Goal: Communication & Community: Answer question/provide support

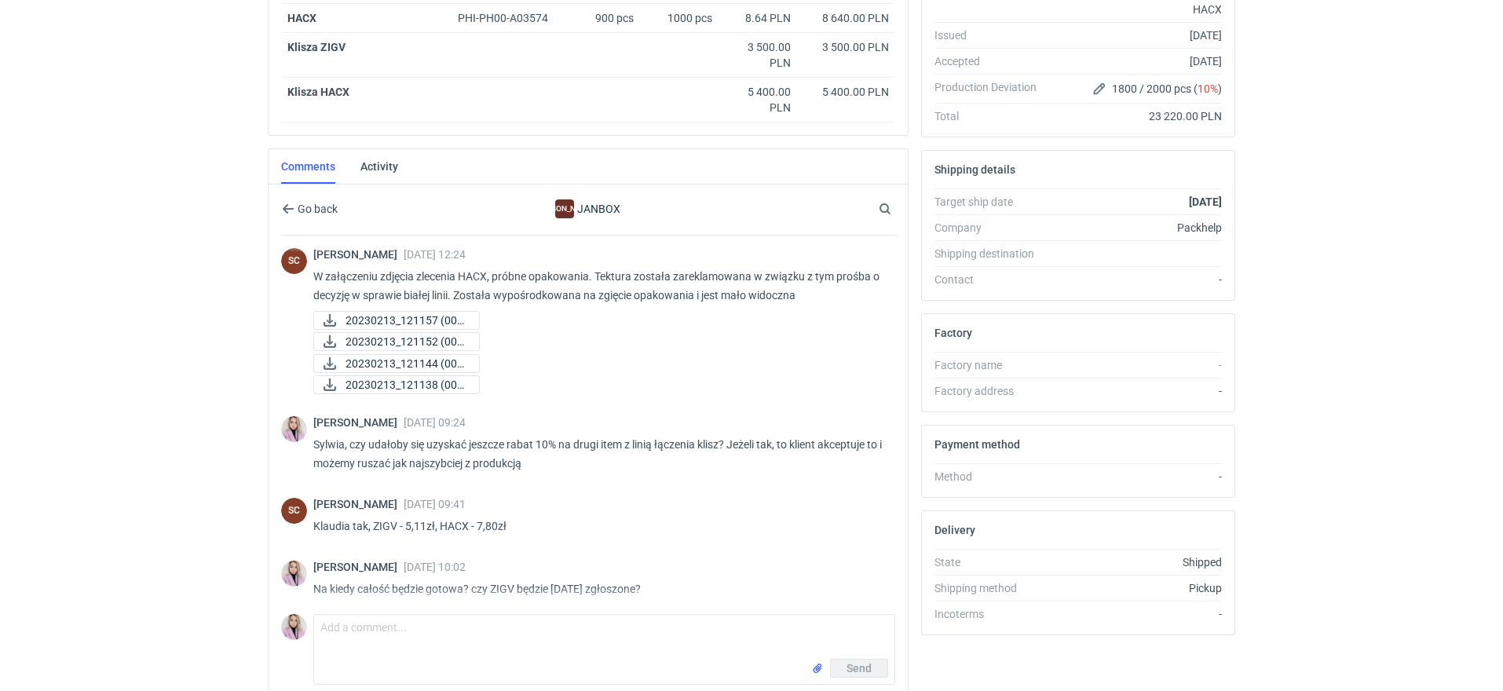
scroll to position [374, 0]
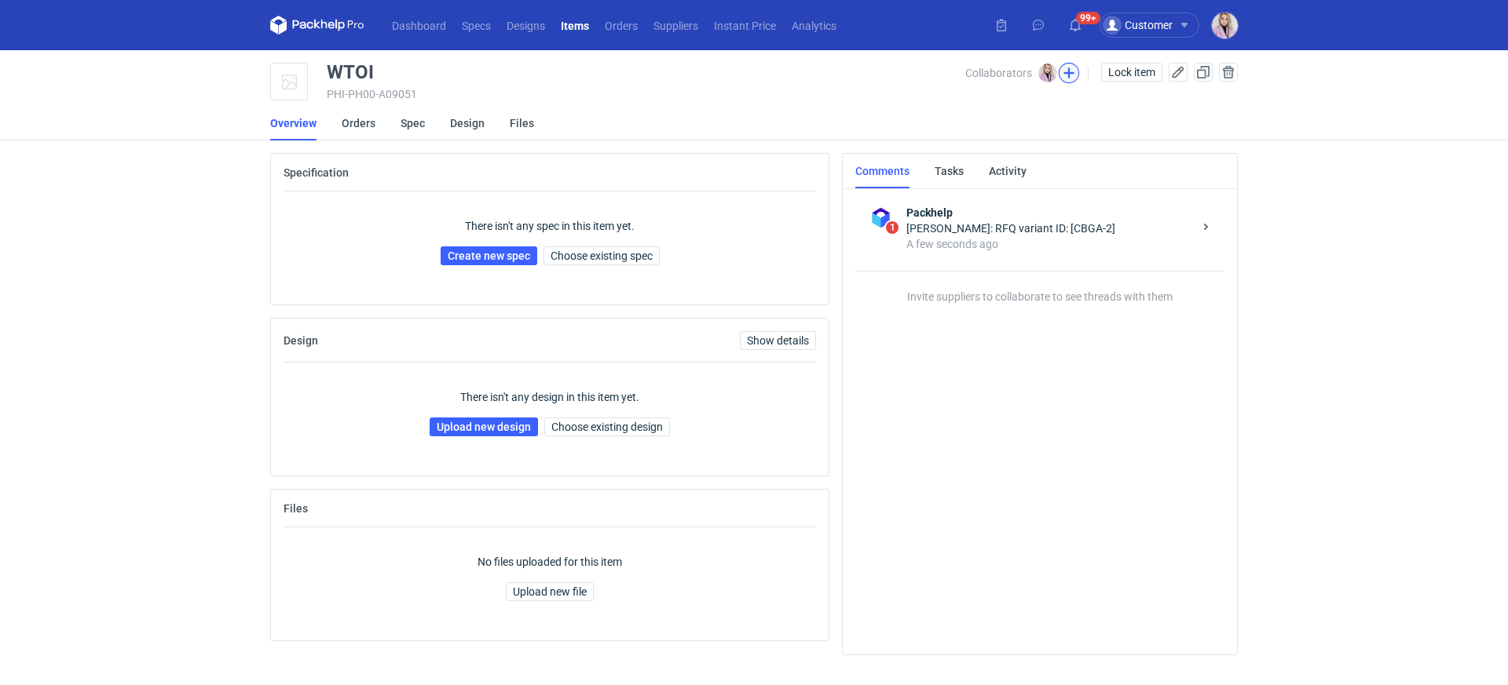
click at [1068, 75] on button "button" at bounding box center [1068, 73] width 20 height 20
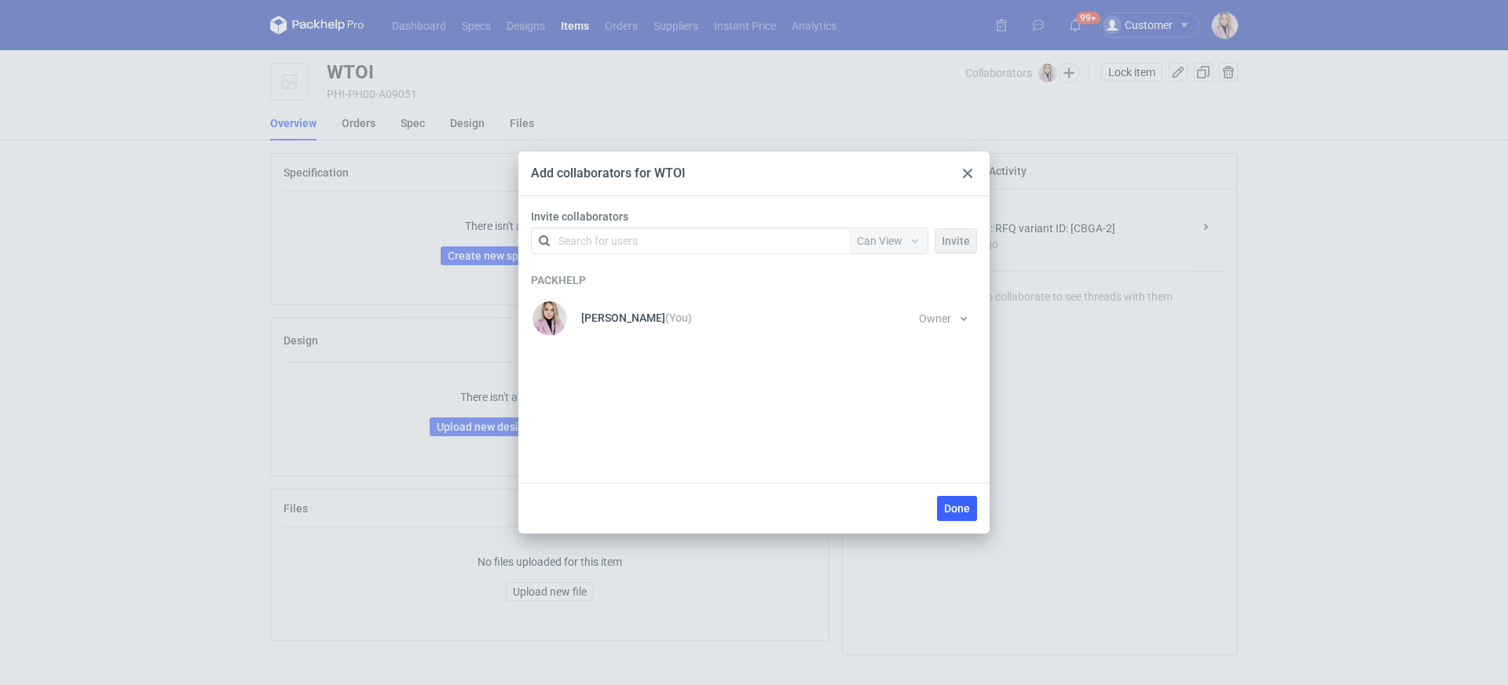
click at [609, 233] on div "Search for users" at bounding box center [597, 241] width 79 height 16
type input "[PERSON_NAME]"
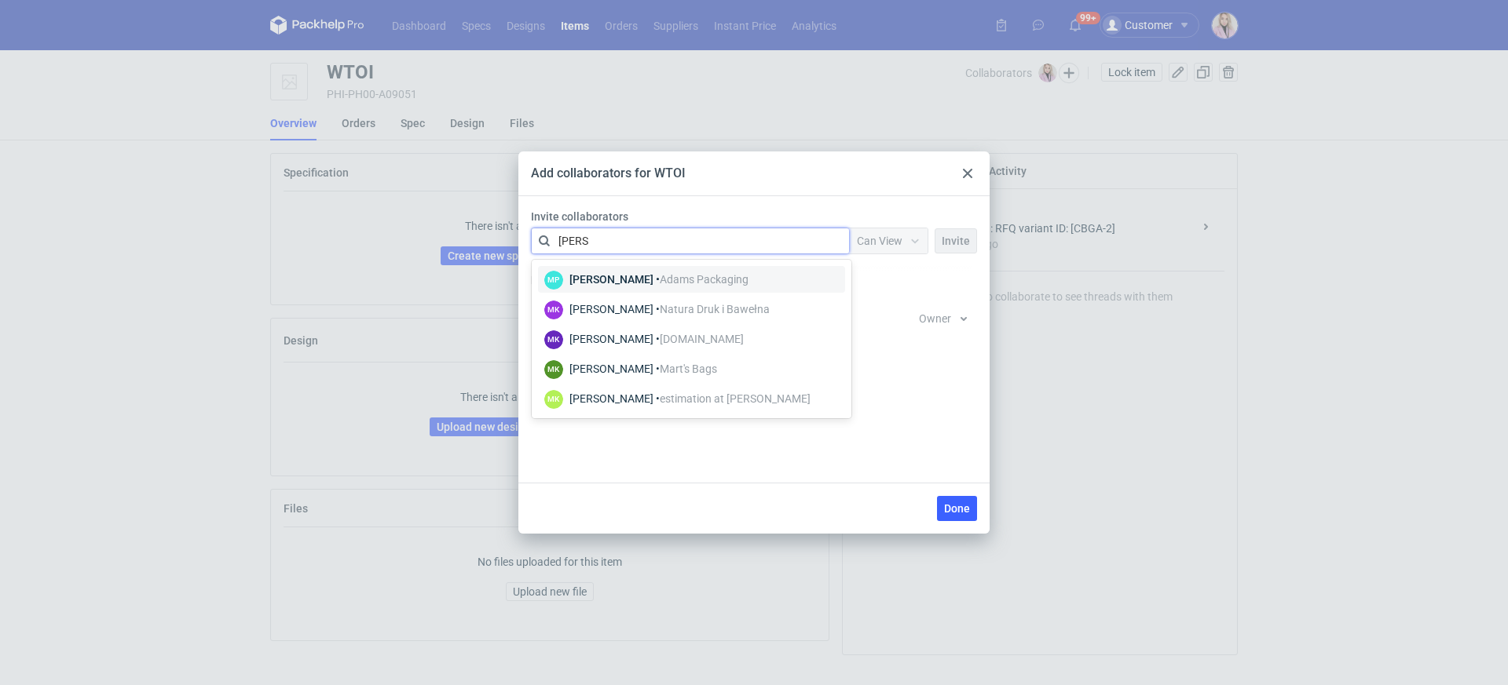
click at [606, 272] on div "[PERSON_NAME] • [PERSON_NAME] Packaging" at bounding box center [658, 280] width 179 height 16
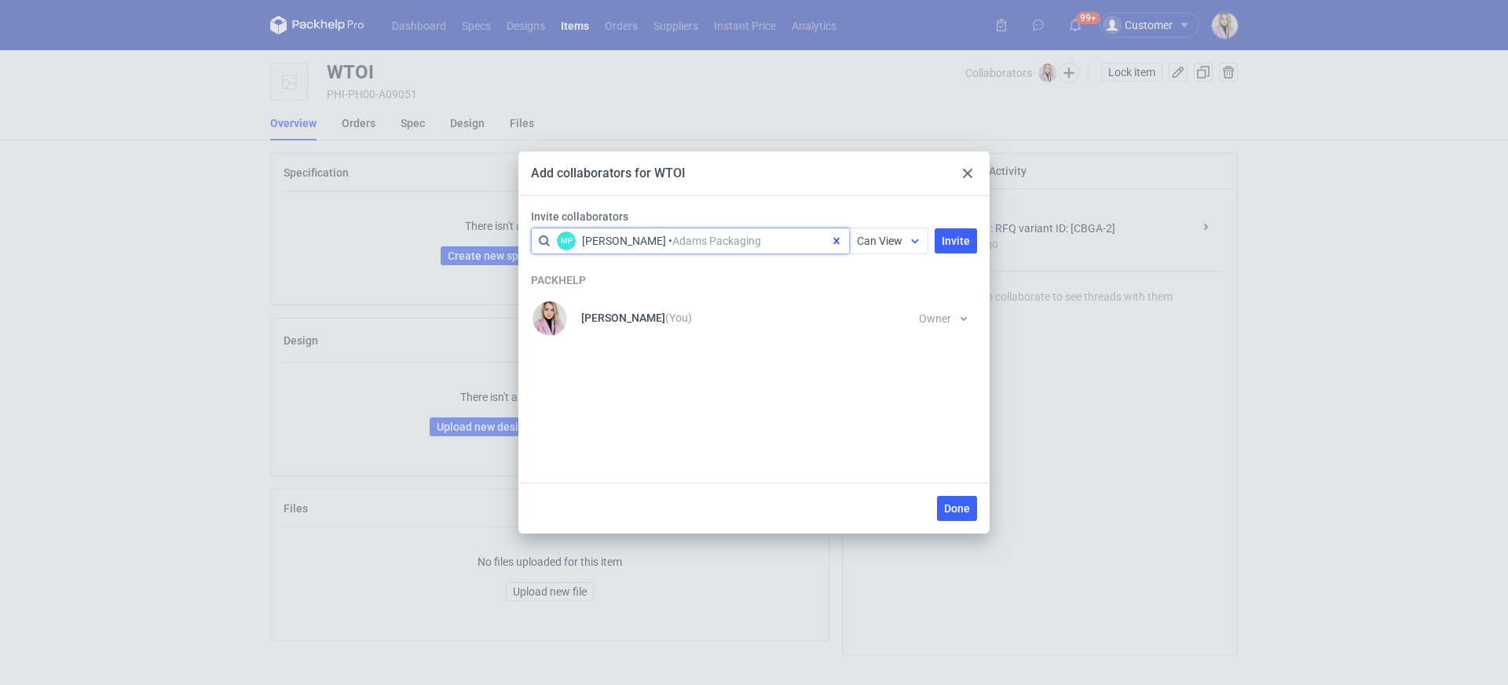
click at [890, 240] on span "Can View" at bounding box center [880, 241] width 46 height 13
click at [889, 304] on span "Can Edit" at bounding box center [884, 302] width 41 height 16
click at [954, 243] on span "Invite" at bounding box center [955, 241] width 28 height 11
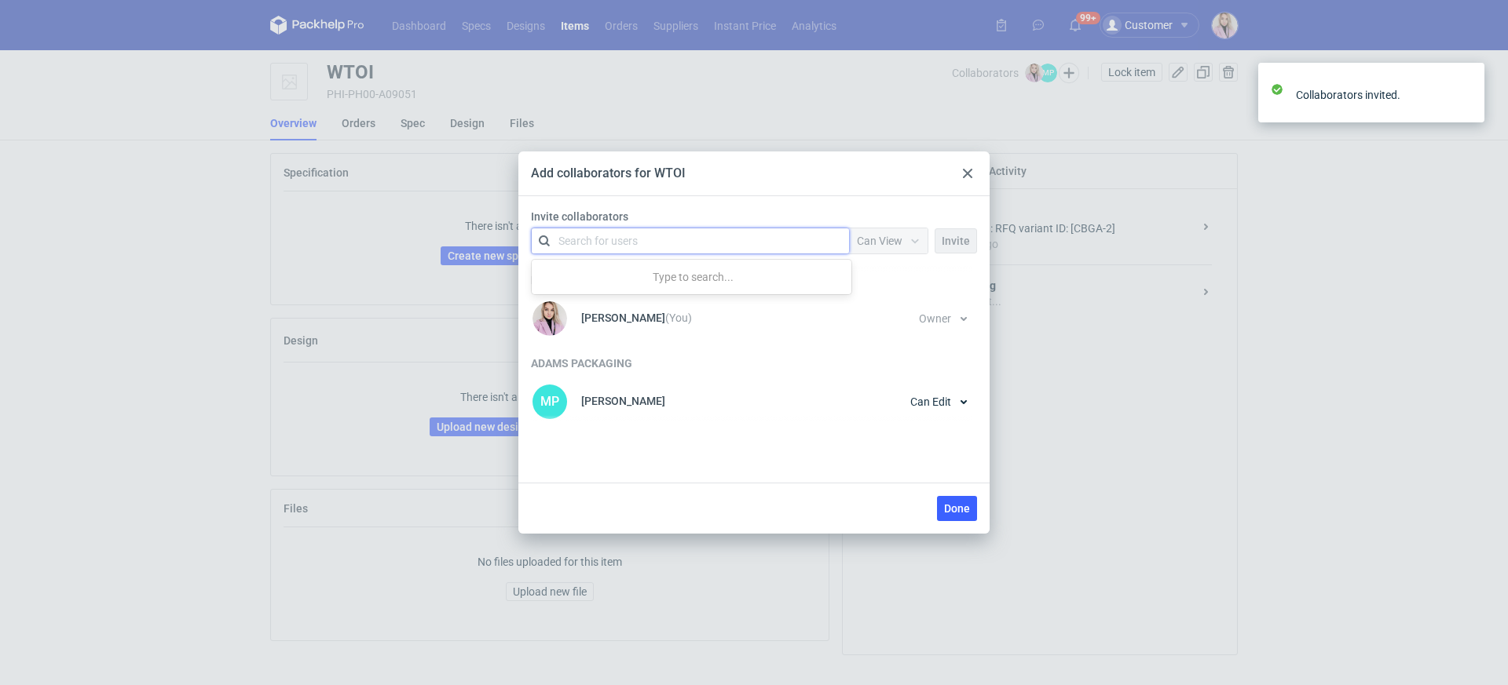
click at [724, 237] on div "Search for users" at bounding box center [686, 241] width 273 height 22
type input "nowot"
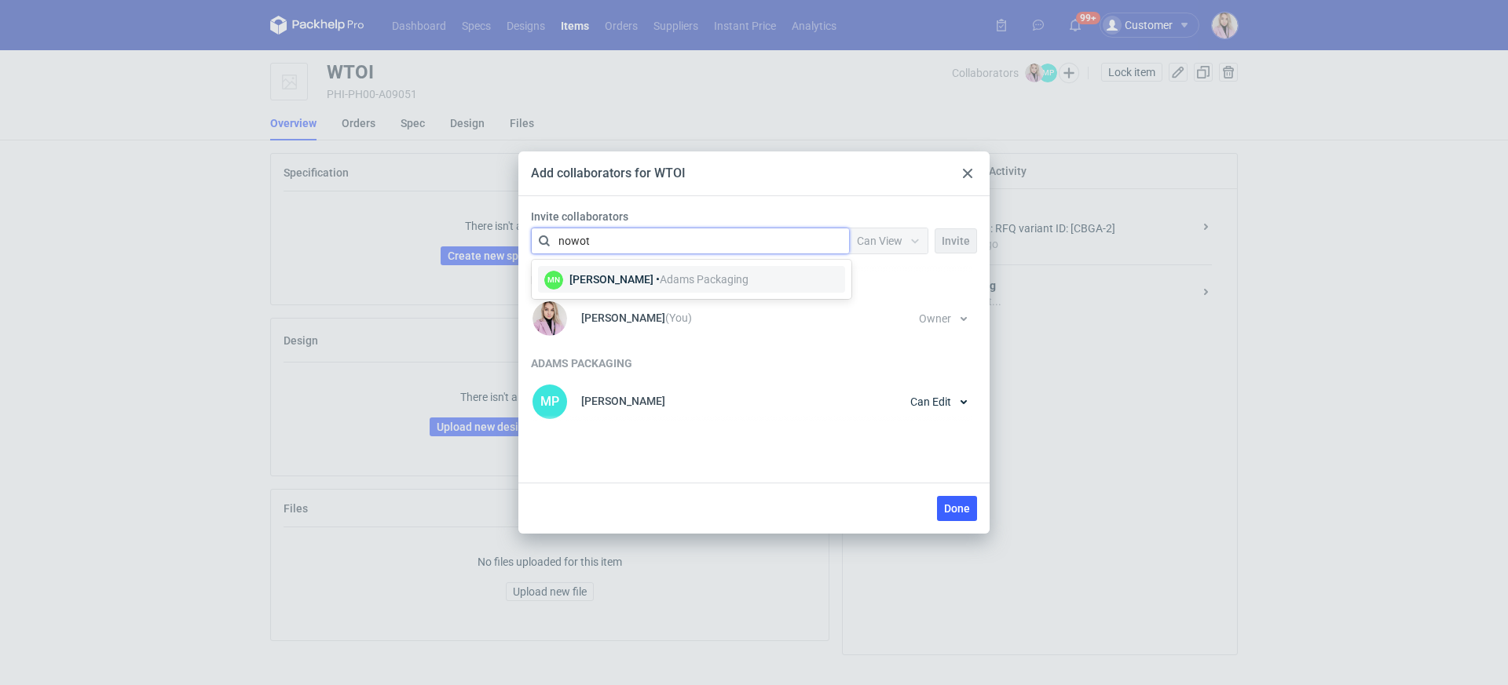
click at [675, 285] on div "Małgorzata Nowotna • Adams Packaging" at bounding box center [658, 280] width 179 height 16
click at [876, 237] on span "Can View" at bounding box center [880, 241] width 46 height 13
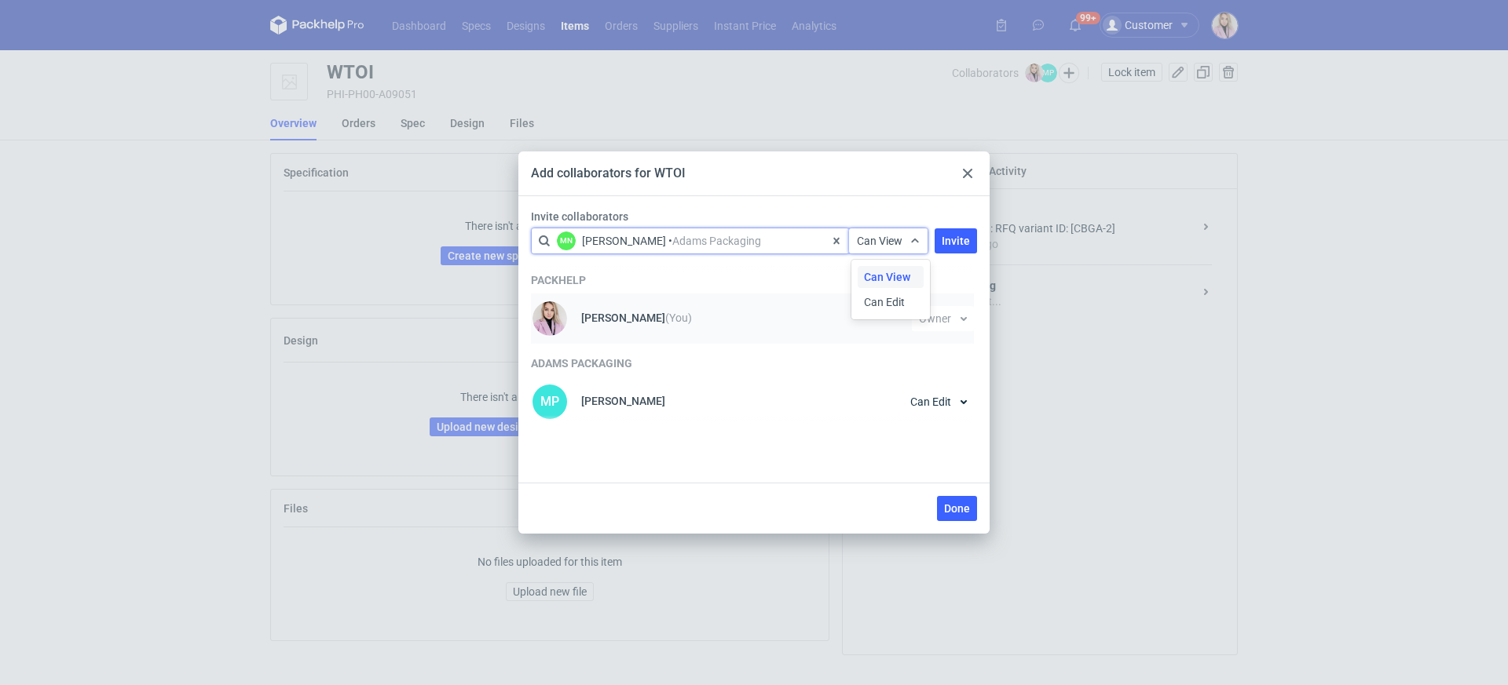
click at [878, 312] on div "Can Edit" at bounding box center [890, 302] width 66 height 22
click at [950, 246] on button "Invite" at bounding box center [955, 240] width 42 height 25
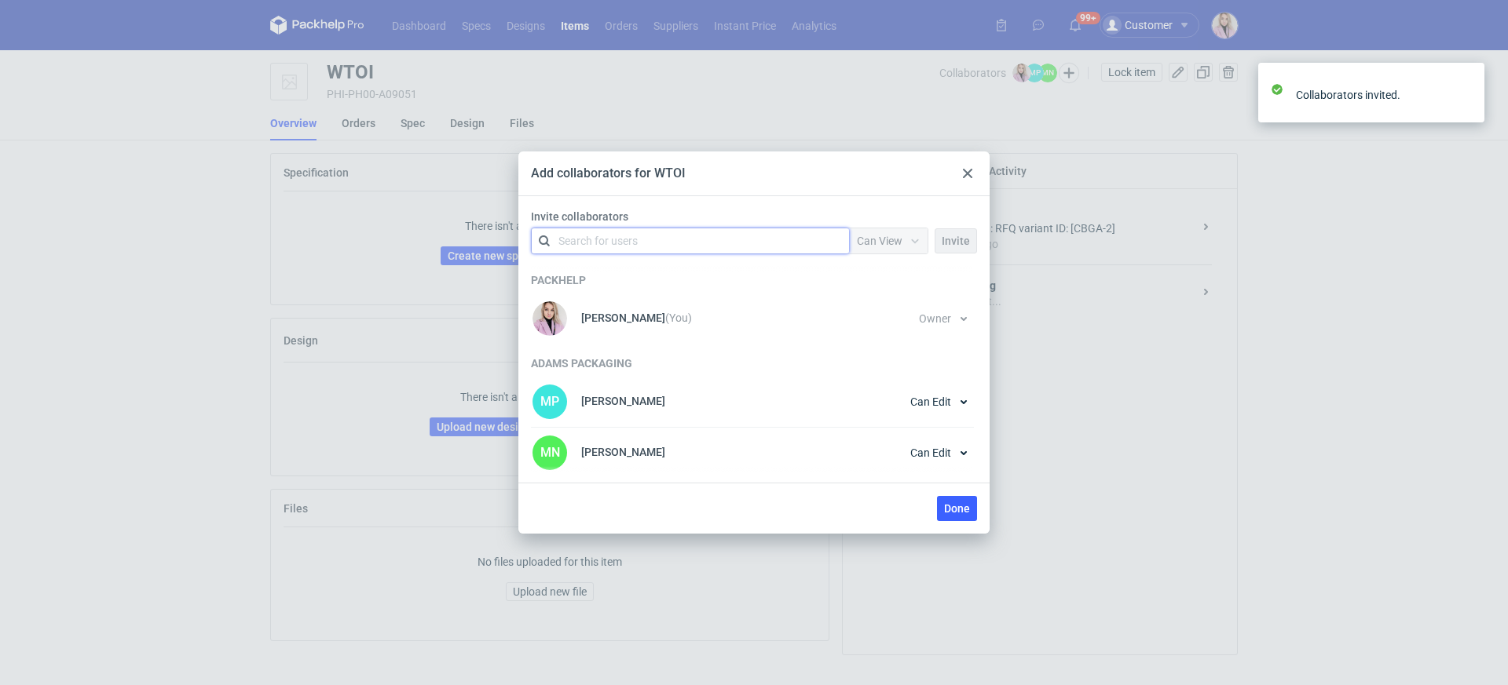
click at [724, 245] on div "Search for users" at bounding box center [686, 241] width 273 height 22
type input "czapr"
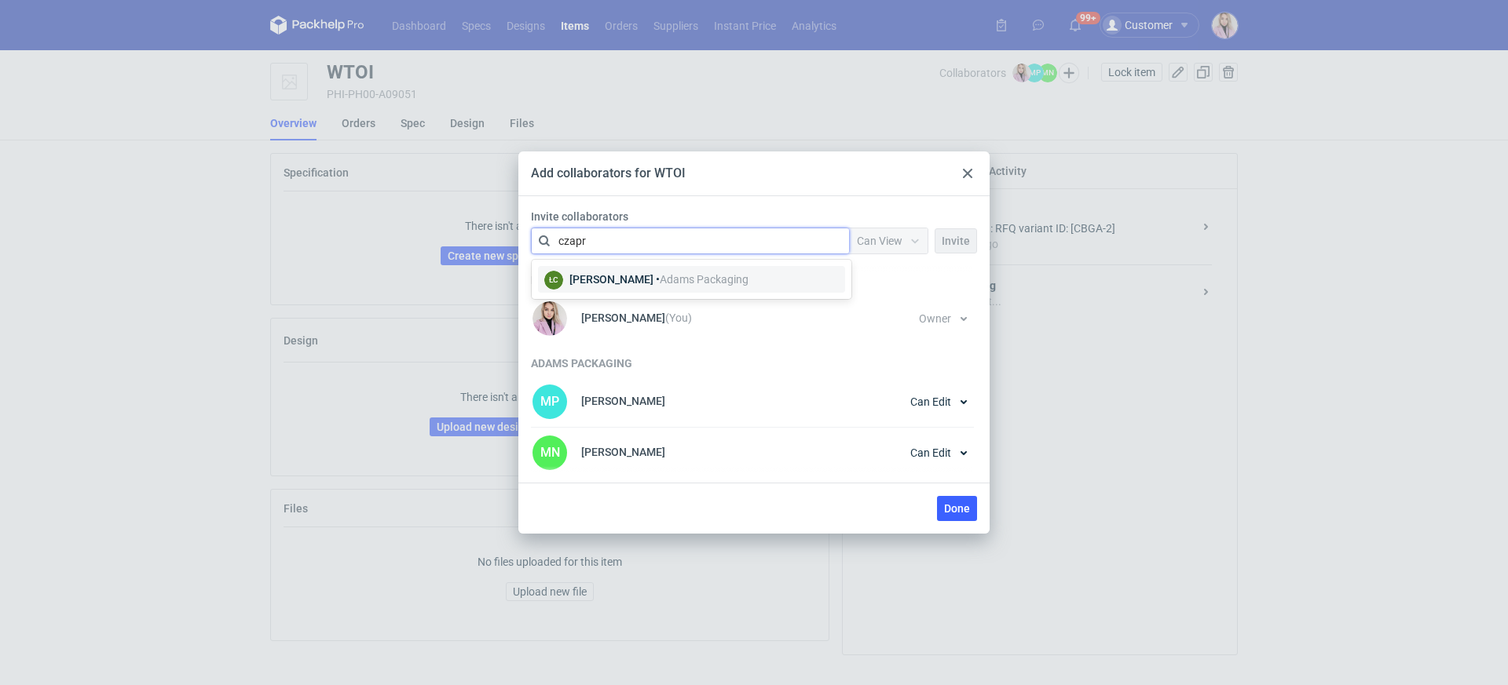
click at [689, 273] on span "Adams Packaging" at bounding box center [704, 279] width 89 height 13
click at [883, 239] on span "Can View" at bounding box center [880, 241] width 46 height 13
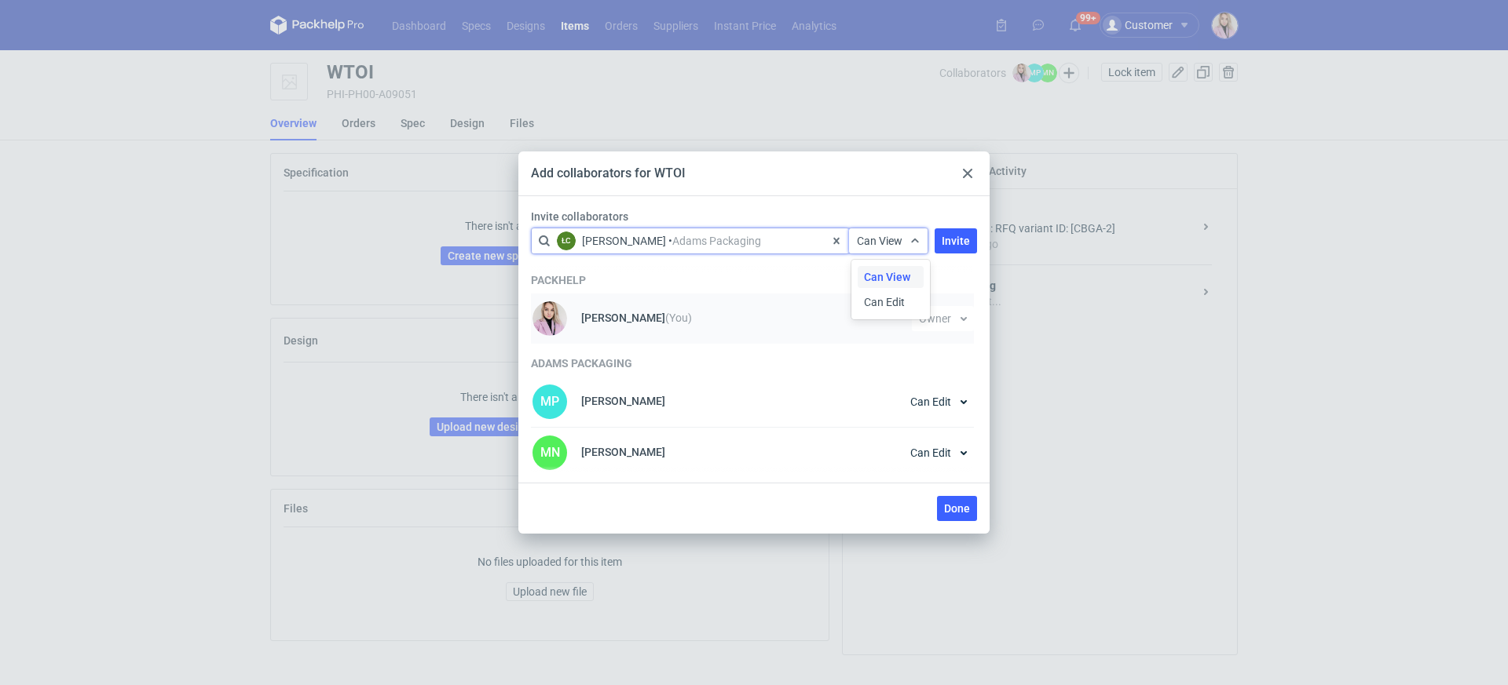
click at [883, 306] on span "Can Edit" at bounding box center [884, 302] width 41 height 16
click at [949, 239] on span "Invite" at bounding box center [955, 241] width 28 height 11
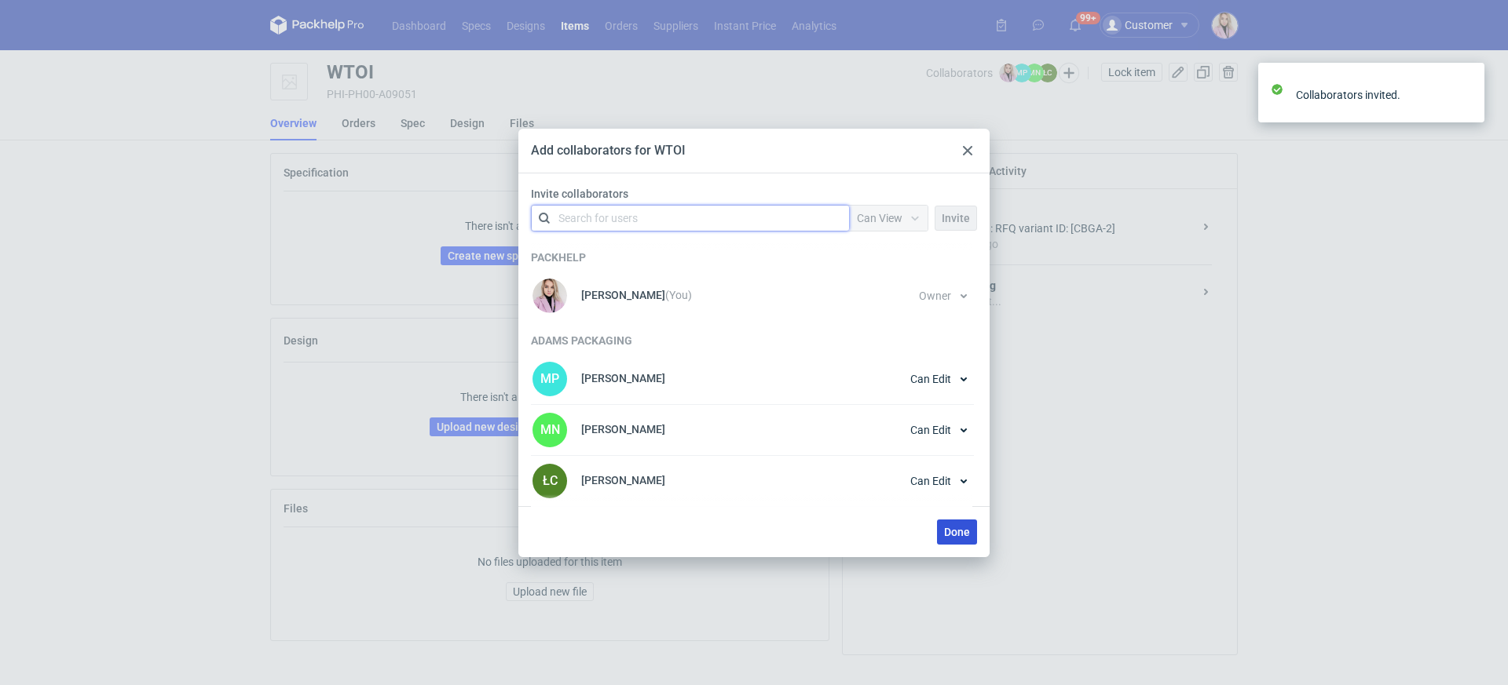
click at [970, 520] on button "Done" at bounding box center [957, 532] width 40 height 25
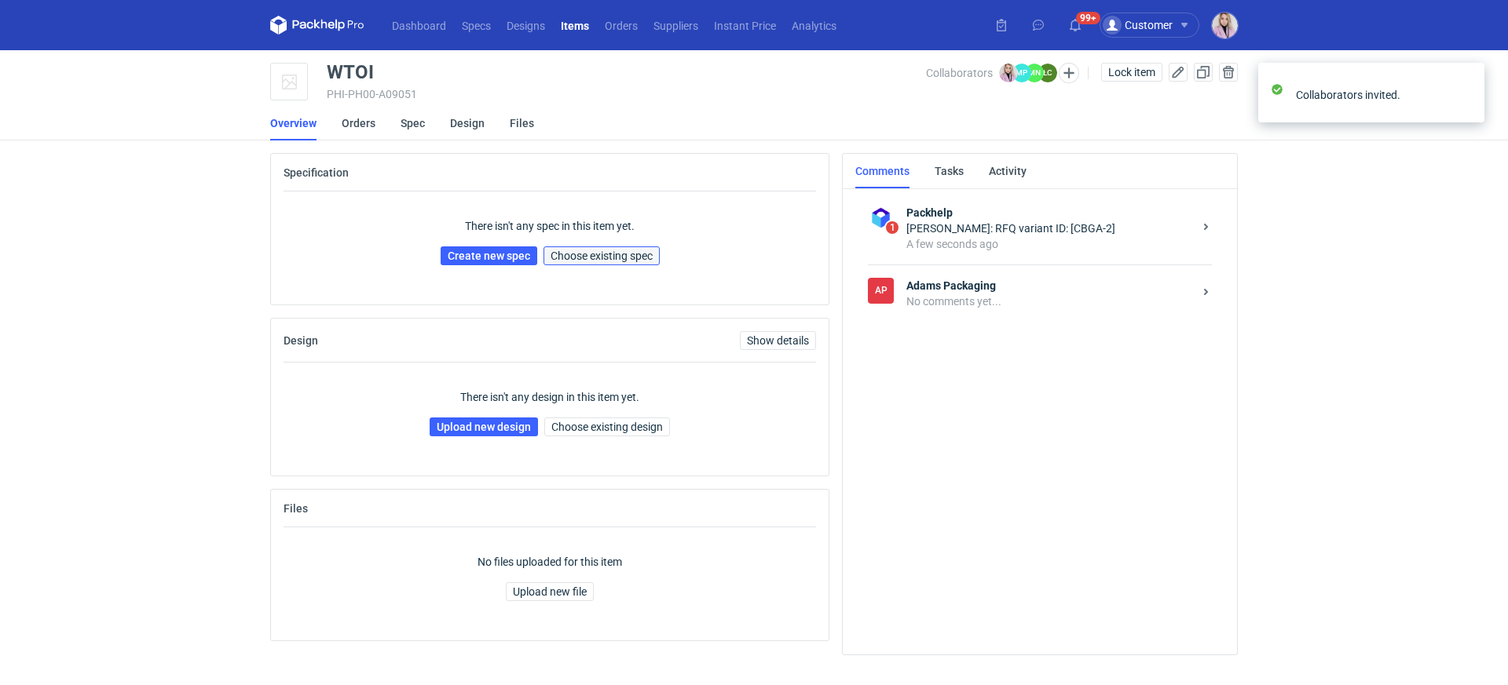
click at [616, 255] on span "Choose existing spec" at bounding box center [601, 255] width 102 height 11
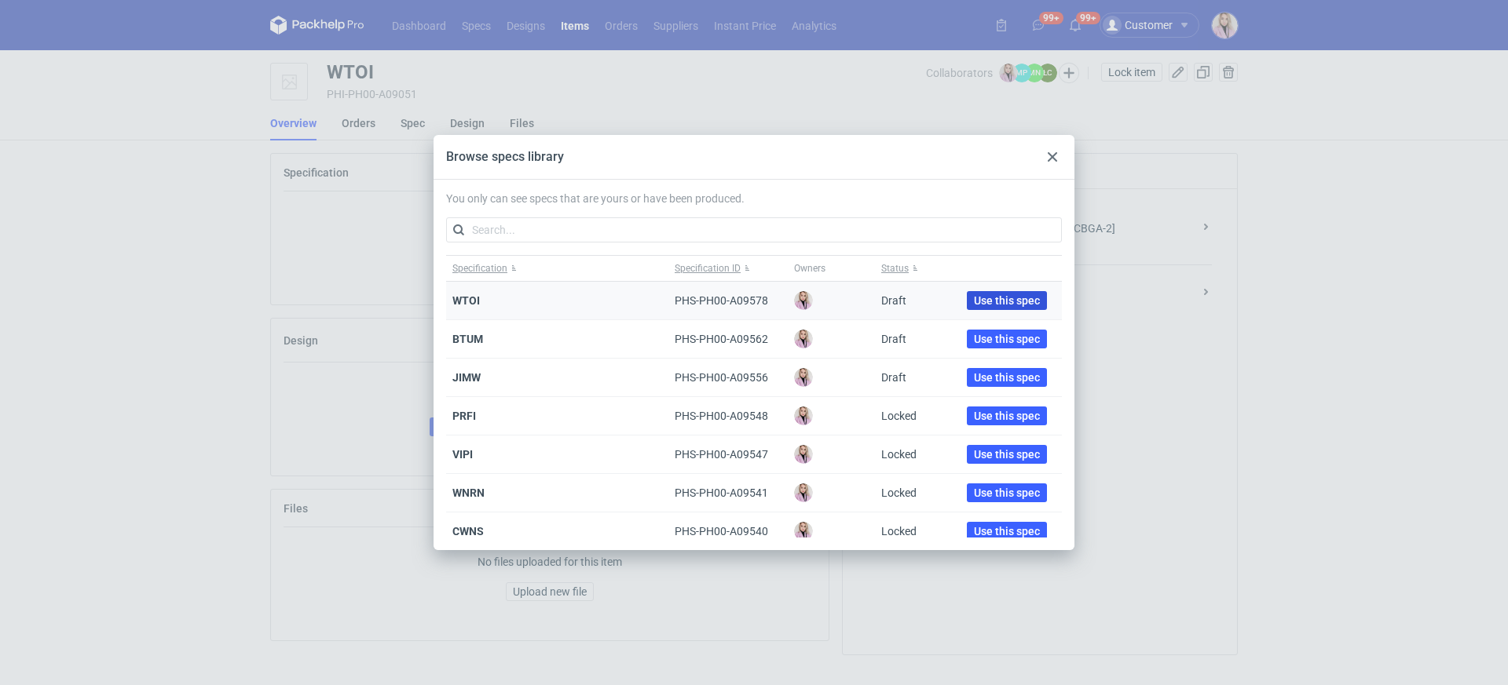
click at [982, 295] on span "Use this spec" at bounding box center [1007, 300] width 66 height 11
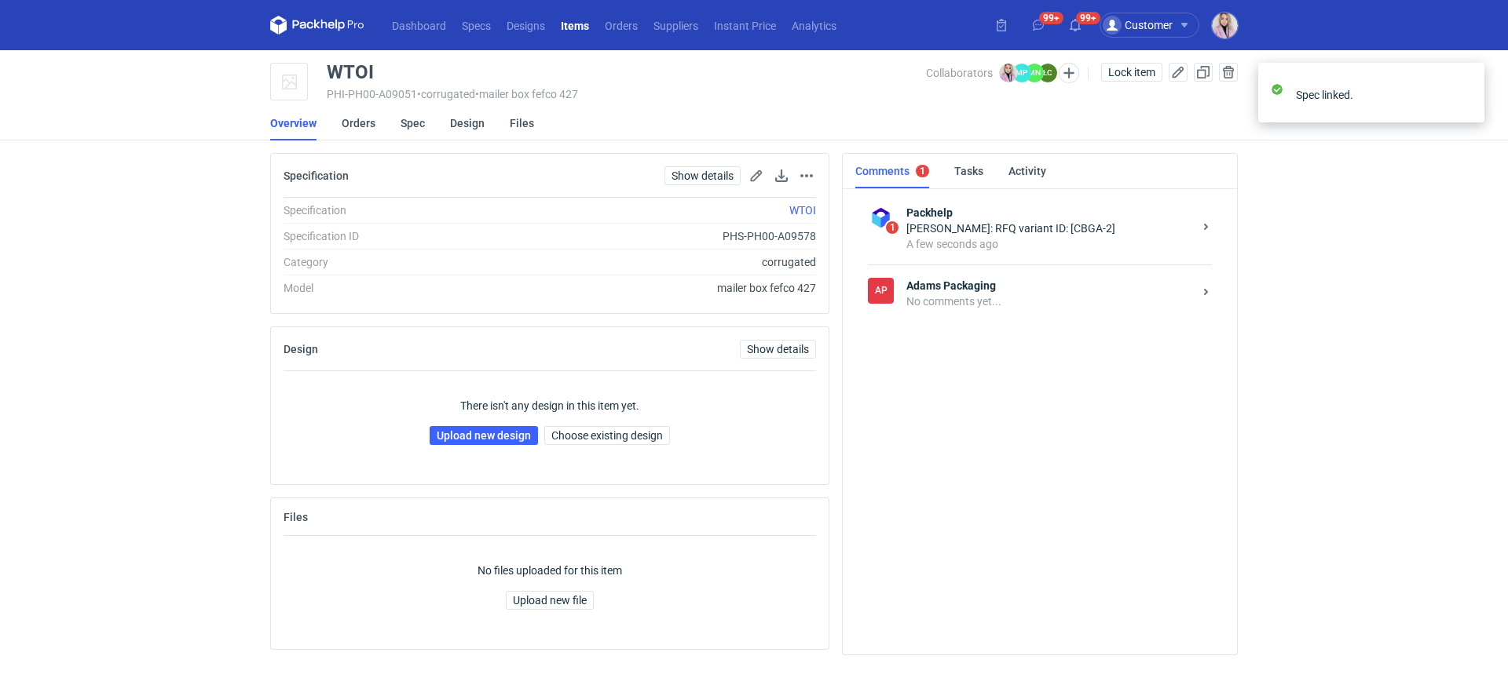
click at [1024, 304] on div "No comments yet..." at bounding box center [1049, 302] width 287 height 16
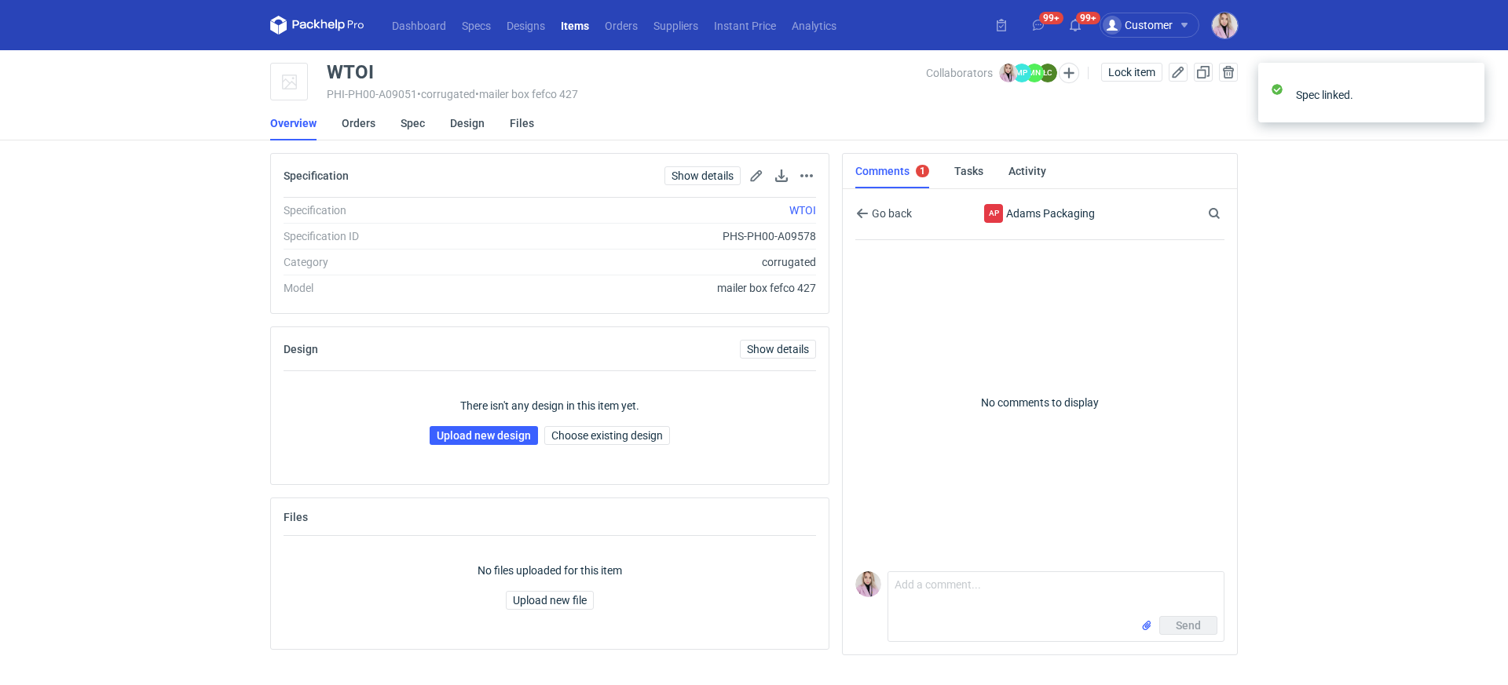
click at [933, 623] on div "Send" at bounding box center [1055, 628] width 335 height 25
click at [963, 605] on textarea "Comment message" at bounding box center [1055, 594] width 335 height 44
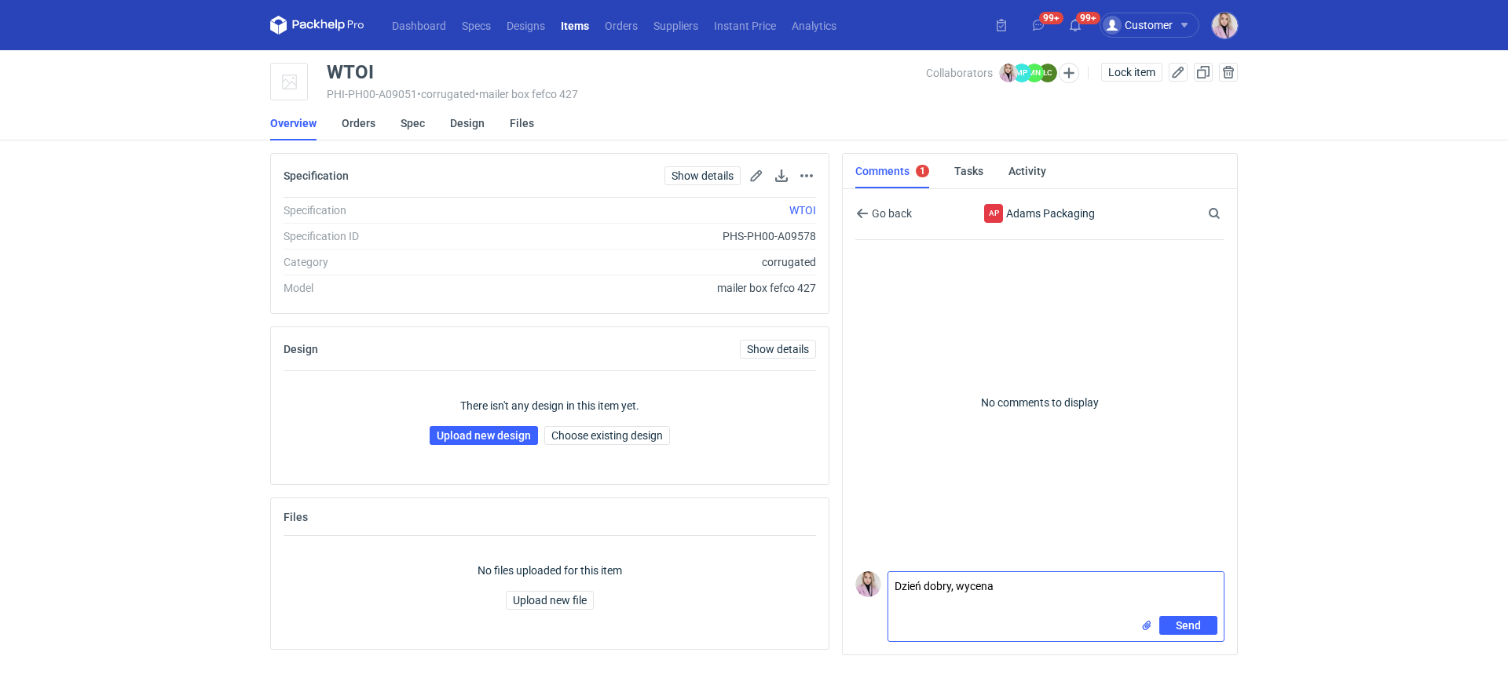
paste textarea "CBGA-2"
type textarea "Dzień dobry, wycena CBGA-2. Poproszę siatkę"
